Goal: Find specific page/section: Find specific page/section

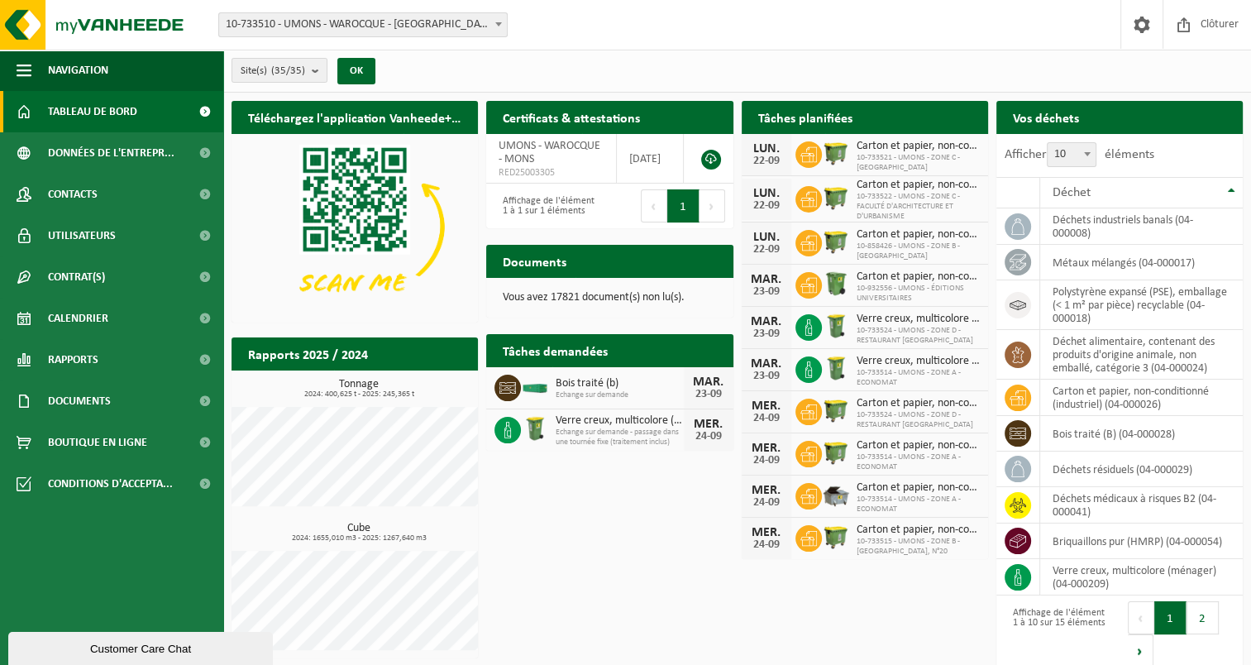
click at [528, 30] on div "Site: 10-733510 - UMONS - WAROCQUE - MONS 10-778322 - UMONS - ALAN LIBERT - MON…" at bounding box center [370, 24] width 326 height 25
click at [447, 13] on span "10-733510 - UMONS - WAROCQUE - [GEOGRAPHIC_DATA]" at bounding box center [363, 24] width 288 height 23
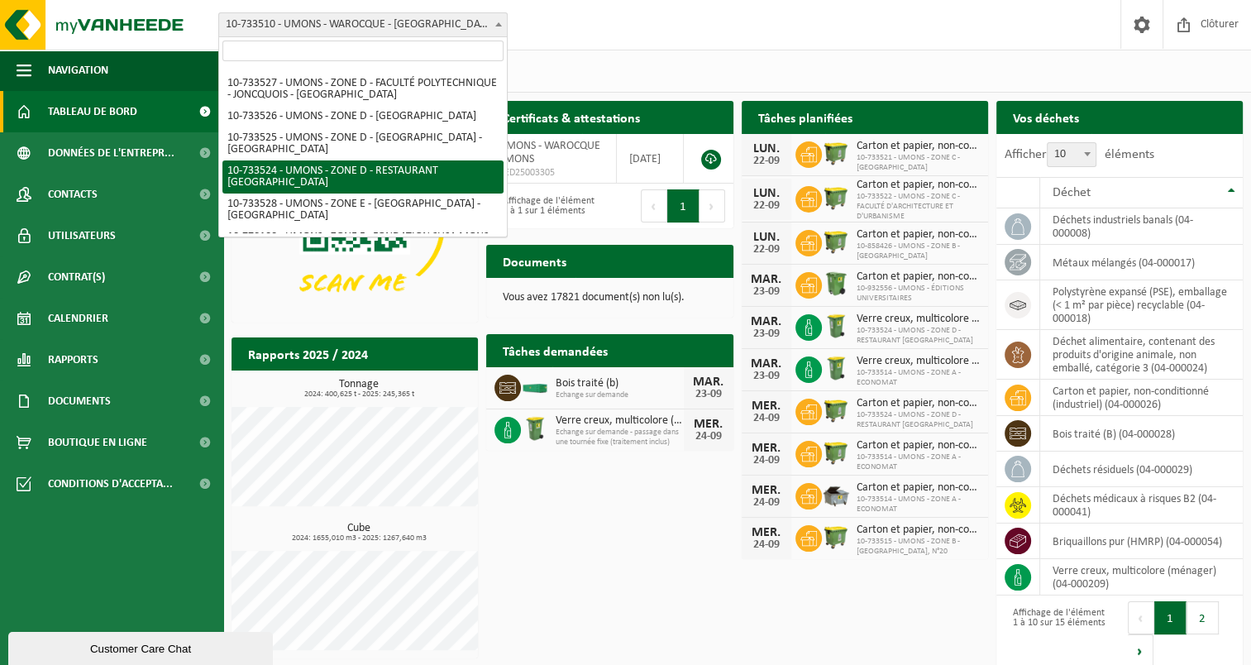
scroll to position [828, 0]
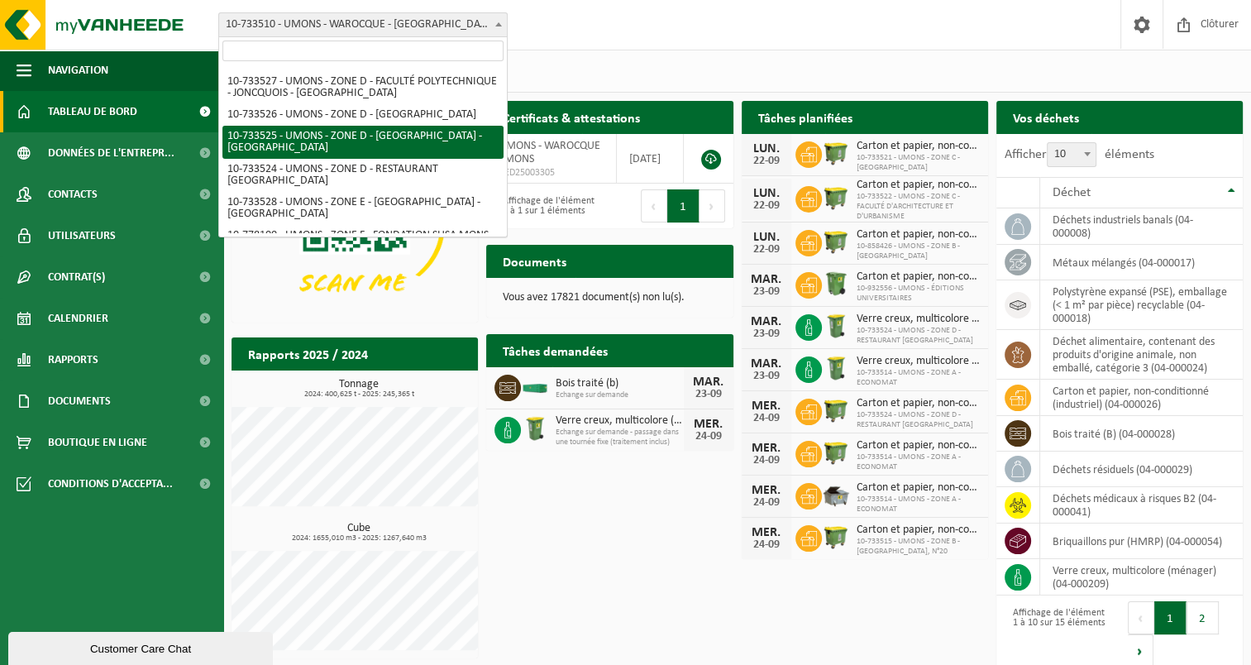
click at [68, 115] on span "Tableau de bord" at bounding box center [92, 111] width 89 height 41
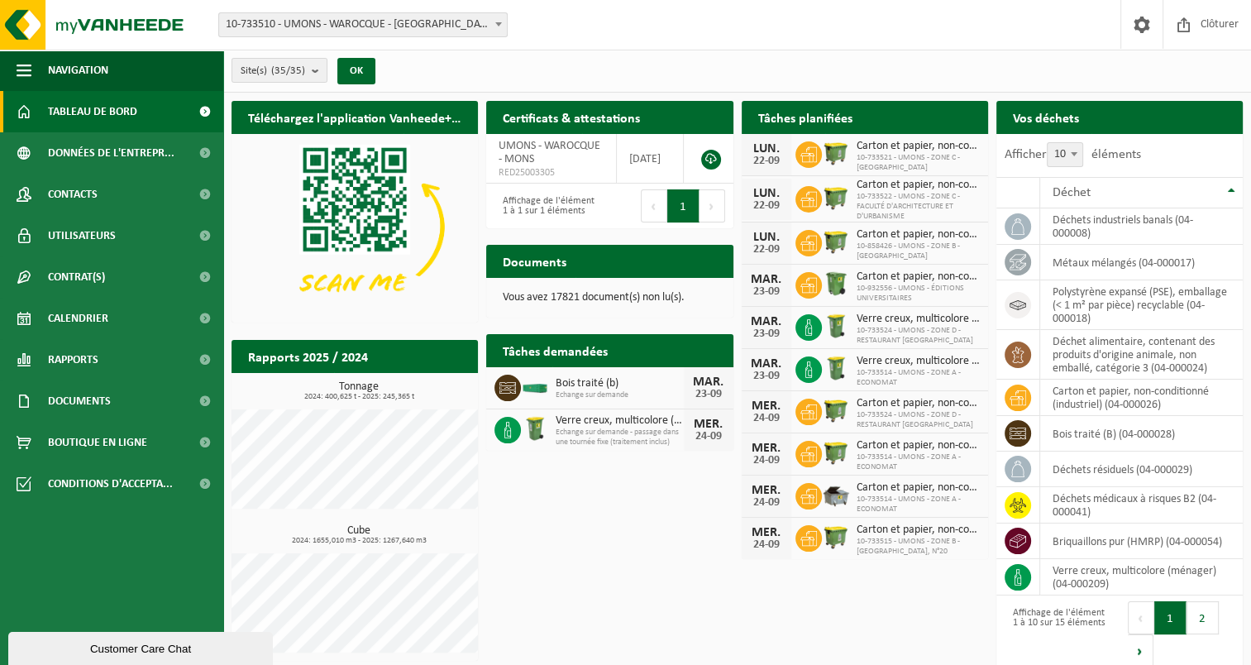
click at [379, 25] on span "10-733510 - UMONS - WAROCQUE - [GEOGRAPHIC_DATA]" at bounding box center [363, 24] width 288 height 23
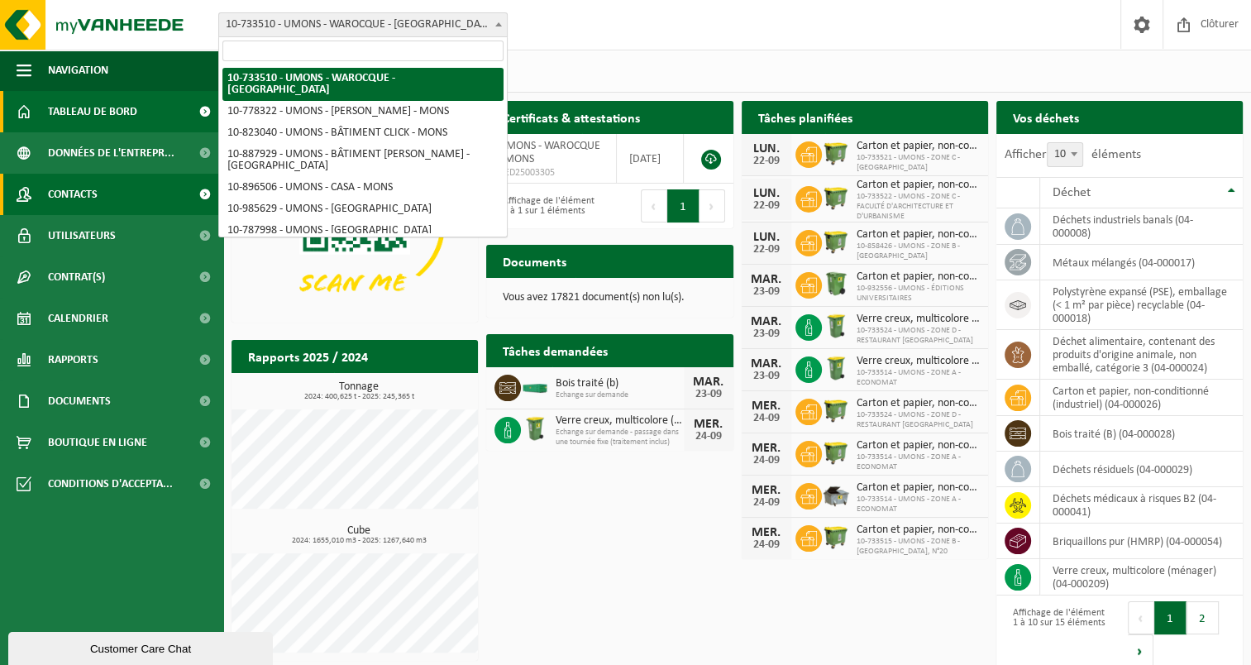
click at [101, 190] on link "Contacts" at bounding box center [111, 194] width 223 height 41
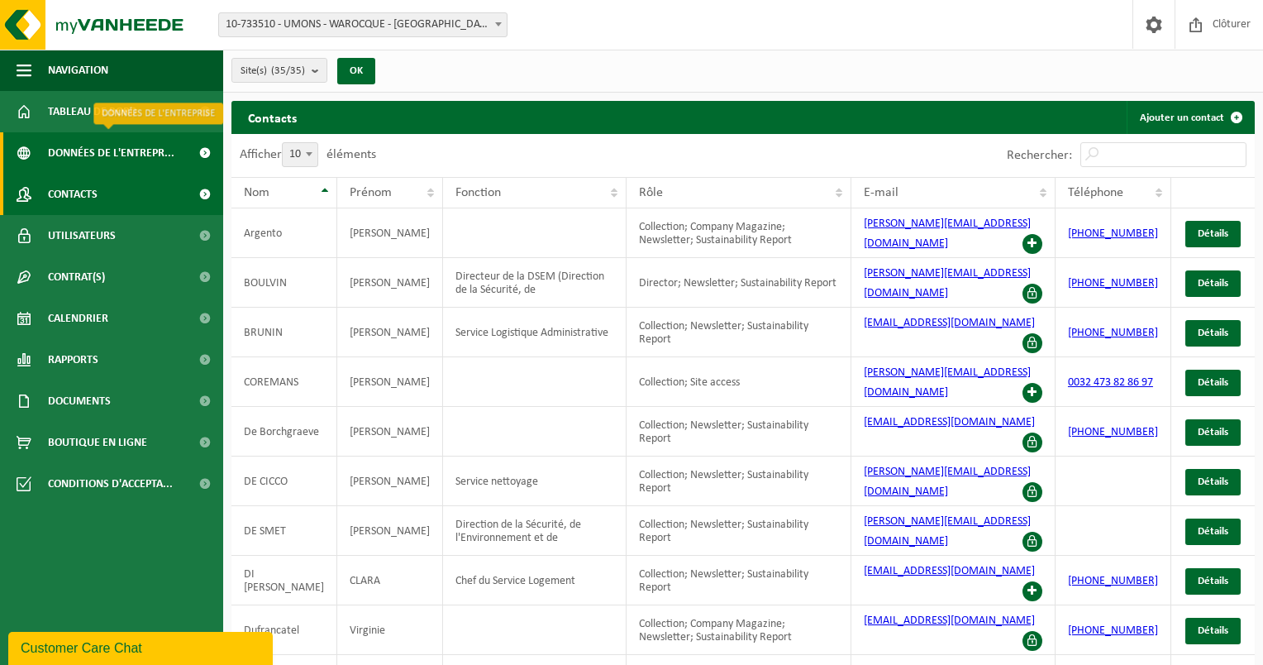
click at [96, 150] on span "Données de l'entrepr..." at bounding box center [111, 152] width 126 height 41
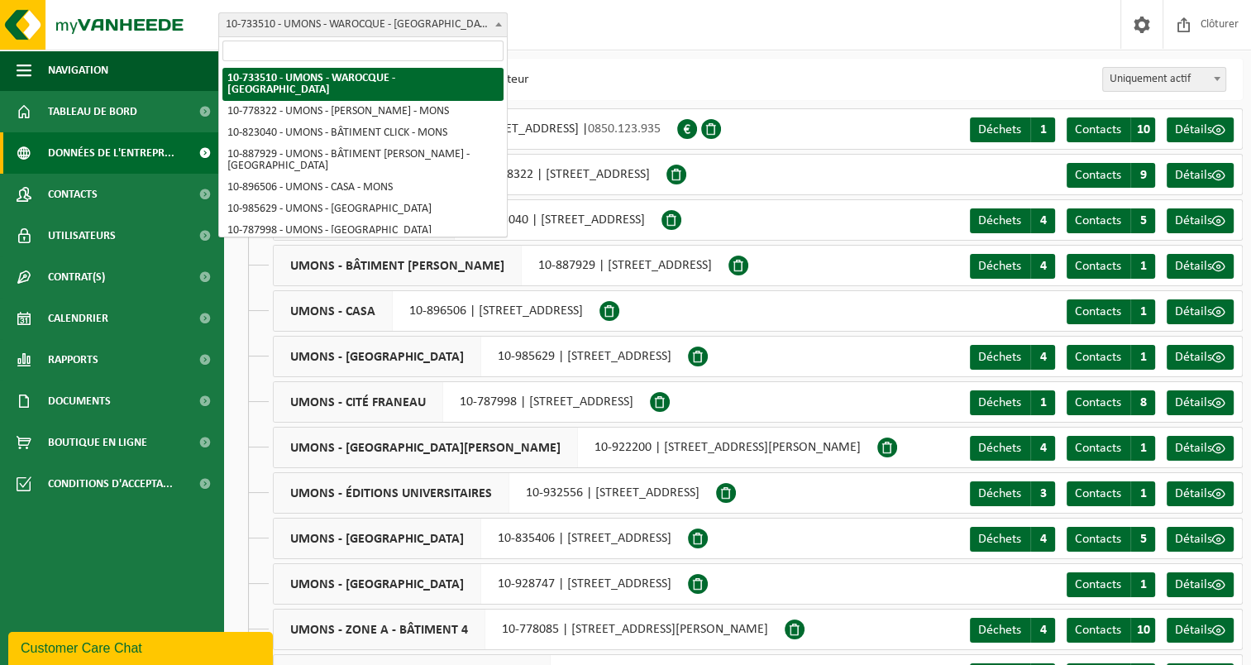
click at [499, 26] on b at bounding box center [498, 24] width 7 height 4
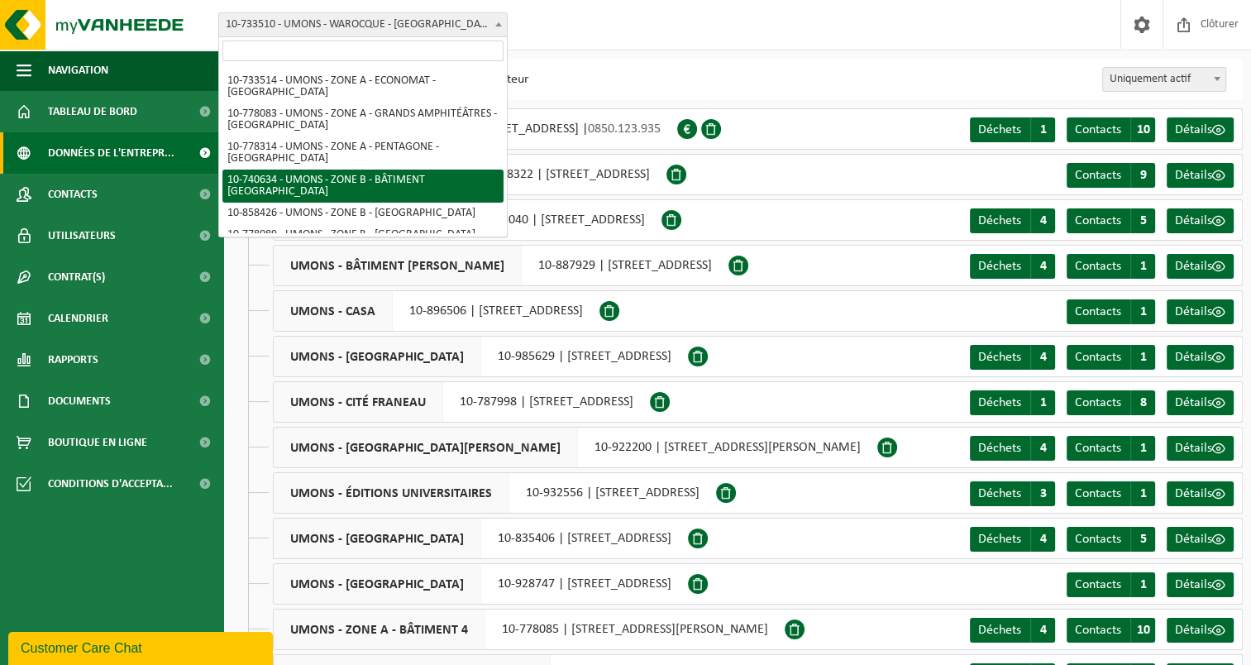
scroll to position [413, 0]
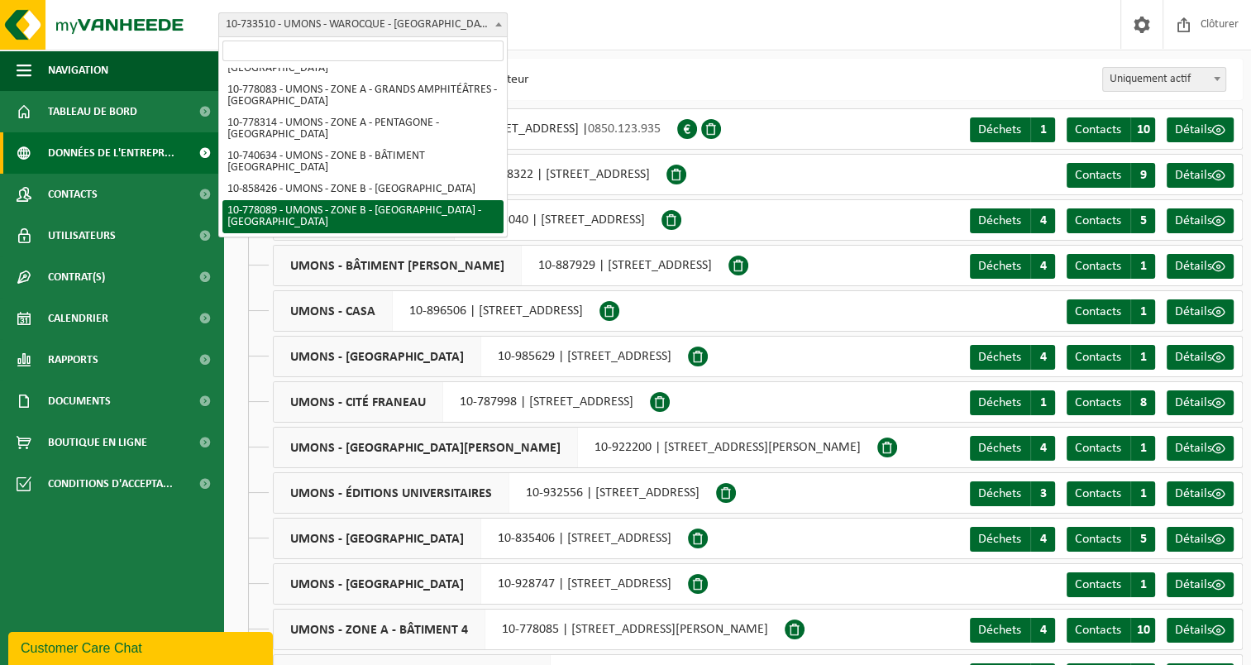
select select "25386"
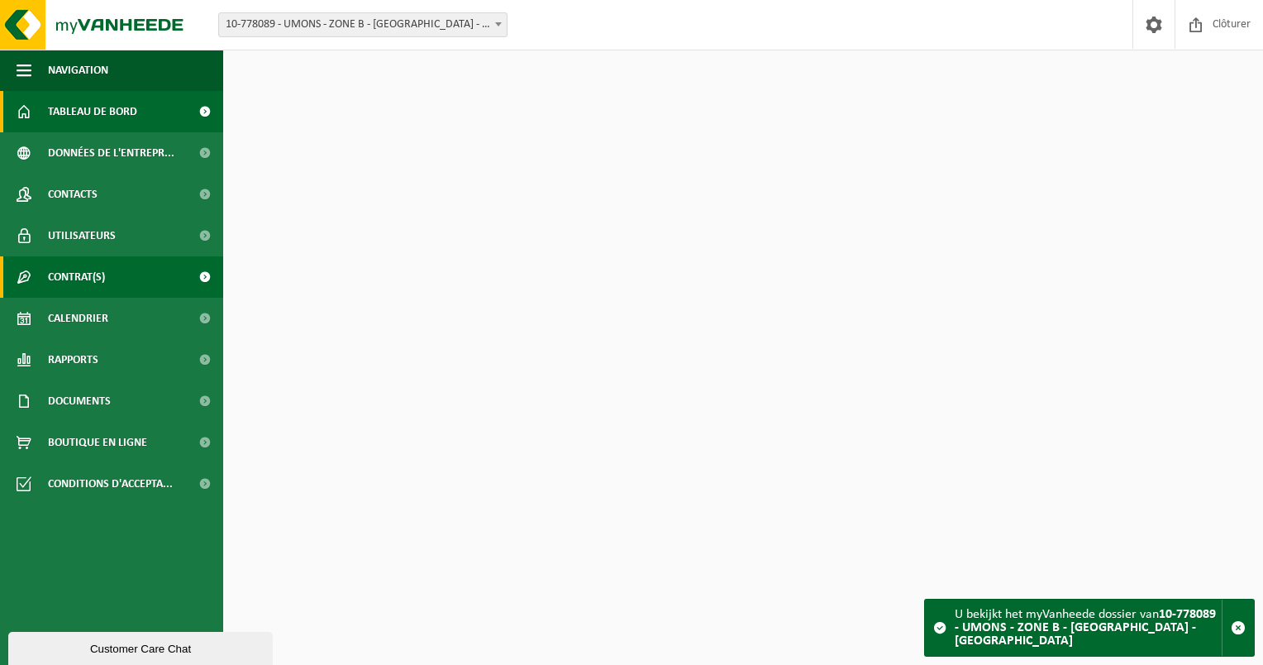
click at [87, 273] on span "Contrat(s)" at bounding box center [76, 276] width 57 height 41
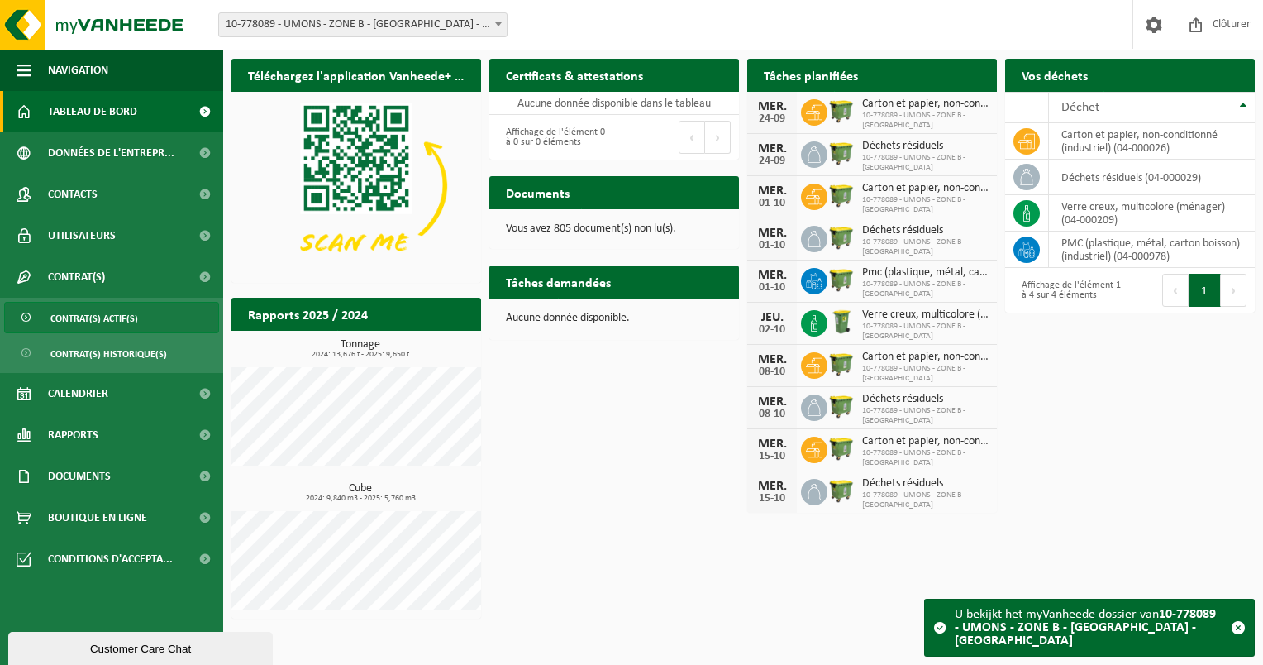
click at [105, 325] on span "Contrat(s) actif(s)" at bounding box center [94, 318] width 88 height 31
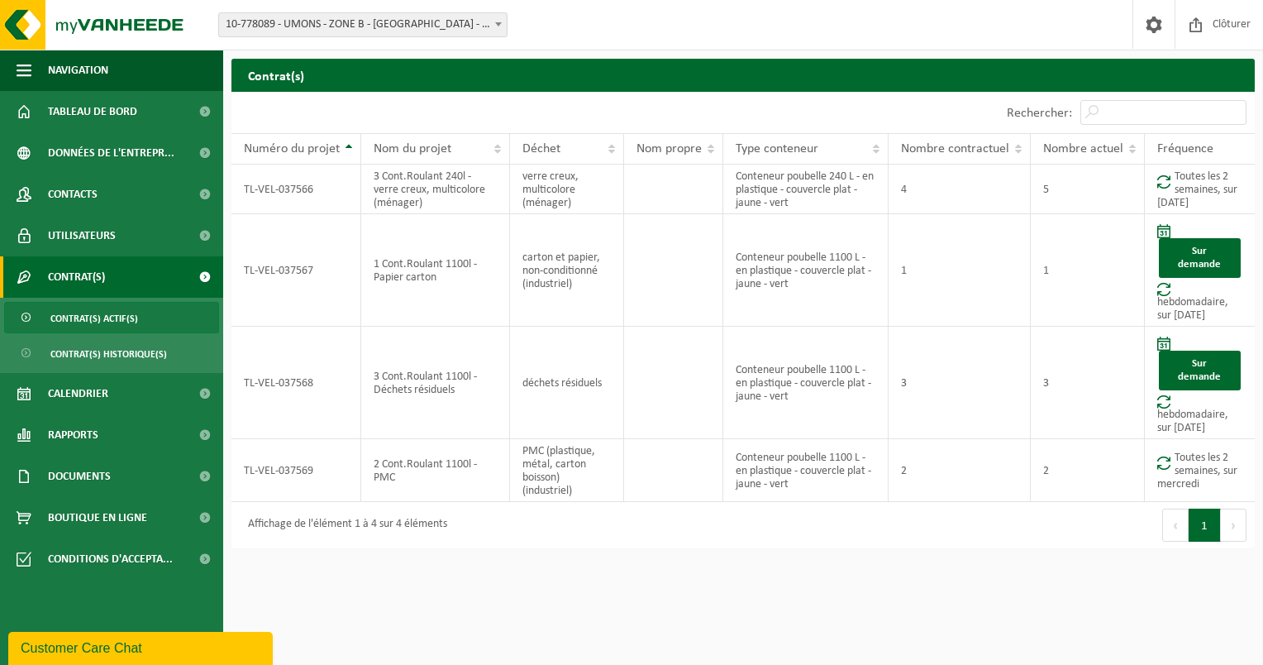
click at [545, 578] on html "Site: 10-733510 - UMONS - WAROCQUE - [GEOGRAPHIC_DATA] 10-778322 - UMONS - [PER…" at bounding box center [631, 332] width 1263 height 665
